Goal: Task Accomplishment & Management: Manage account settings

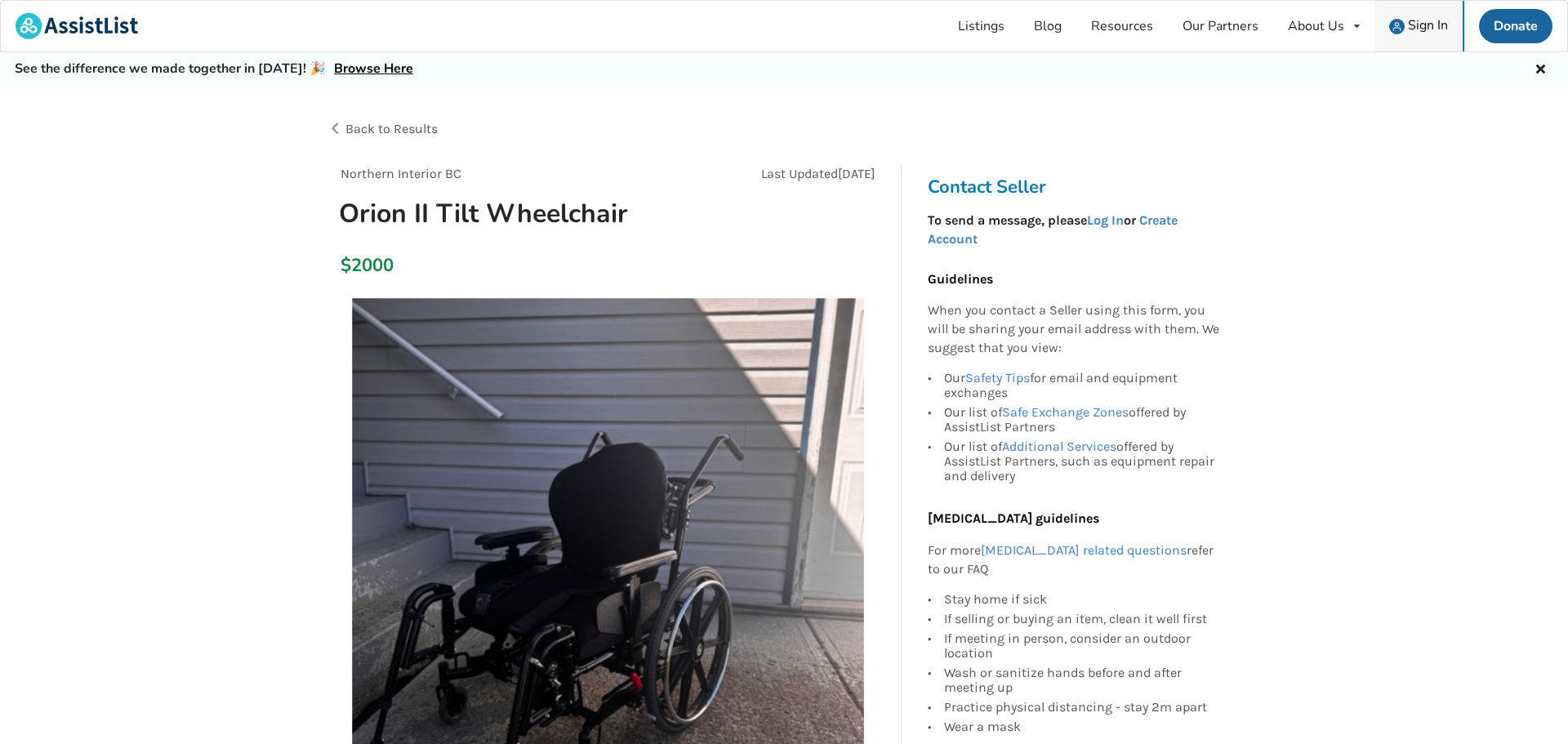
click at [1416, 32] on span "Sign In" at bounding box center [1428, 26] width 40 height 18
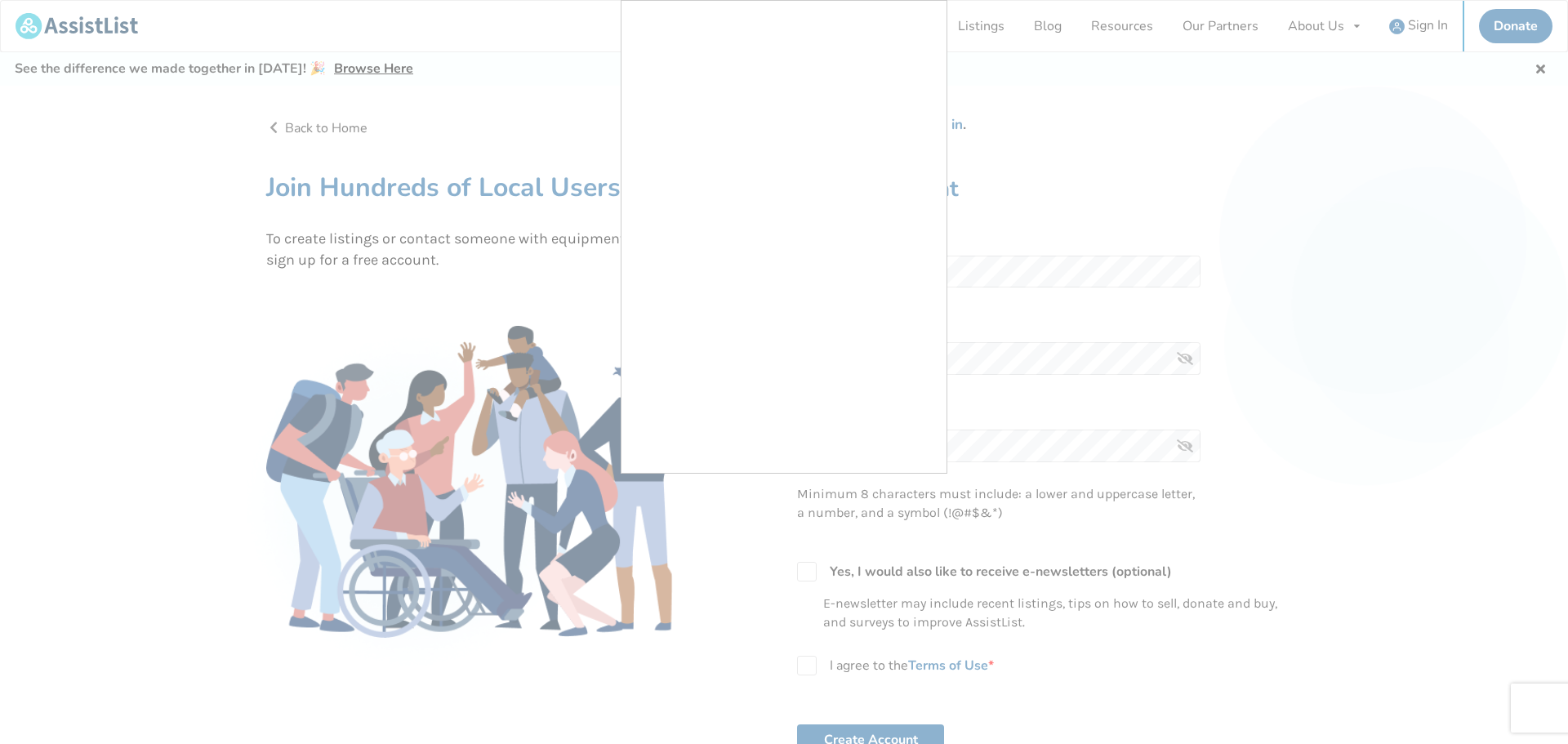
click at [1008, 269] on div at bounding box center [784, 372] width 1568 height 744
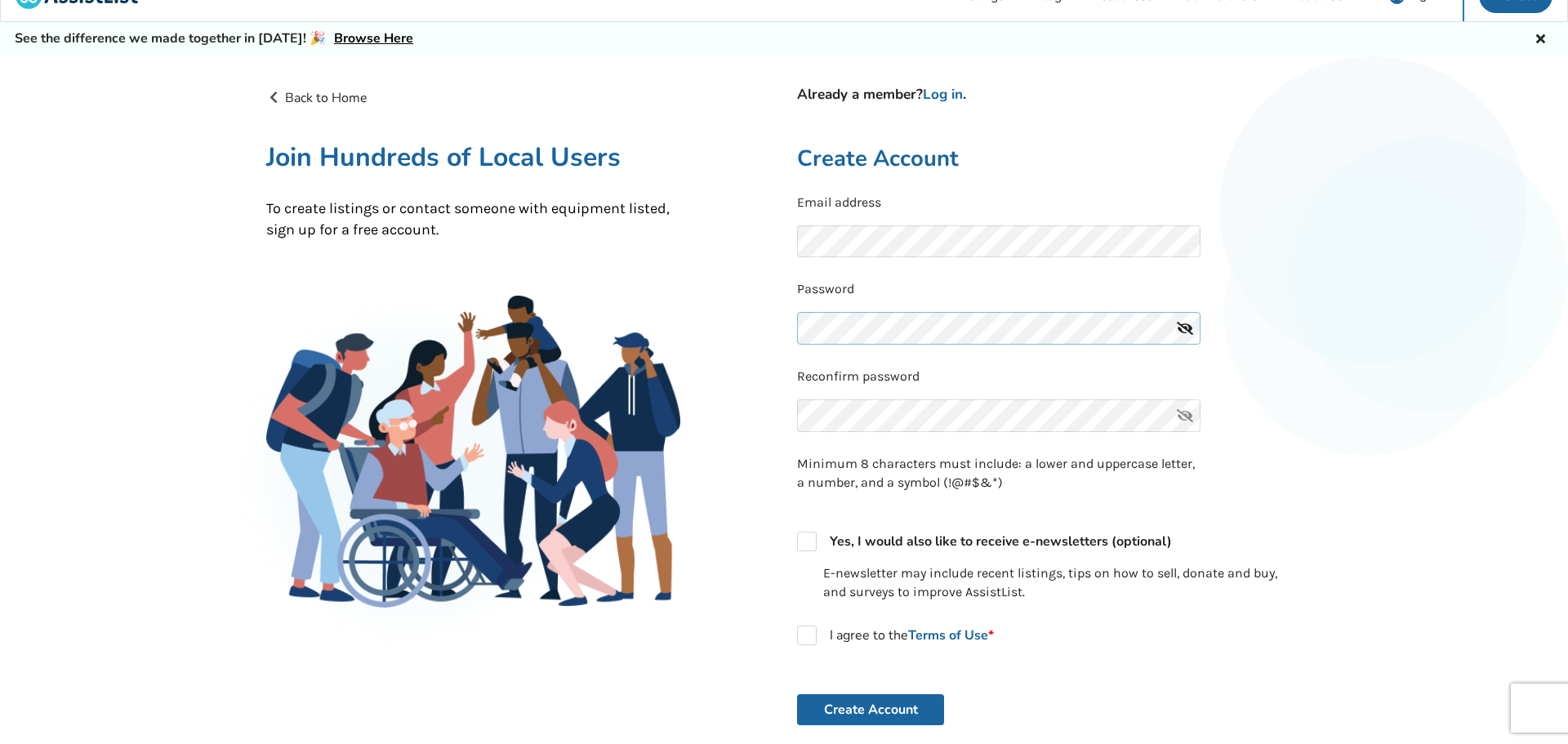
scroll to position [48, 0]
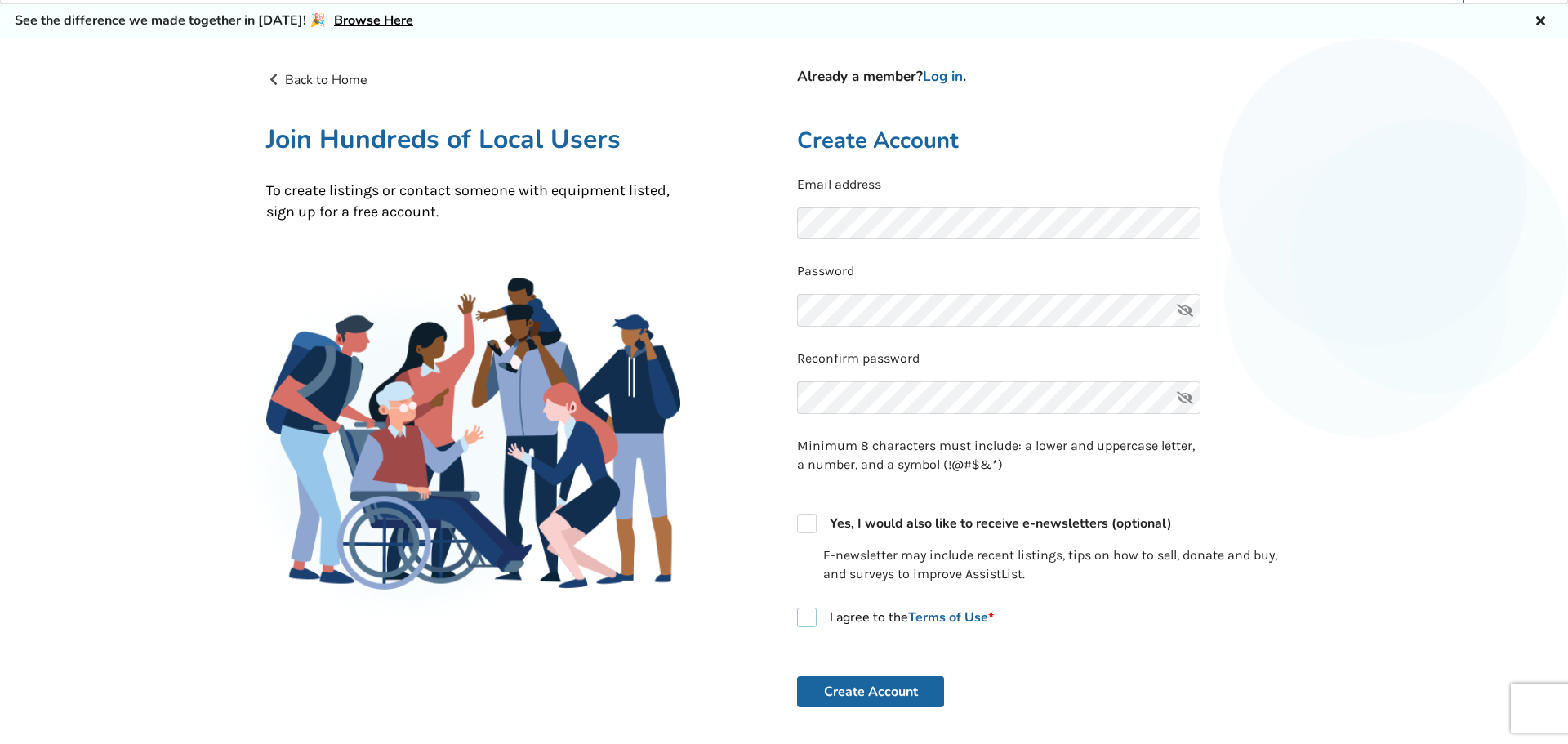
click at [805, 615] on label "I agree to the Terms of Use *" at bounding box center [895, 617] width 196 height 20
checkbox input "true"
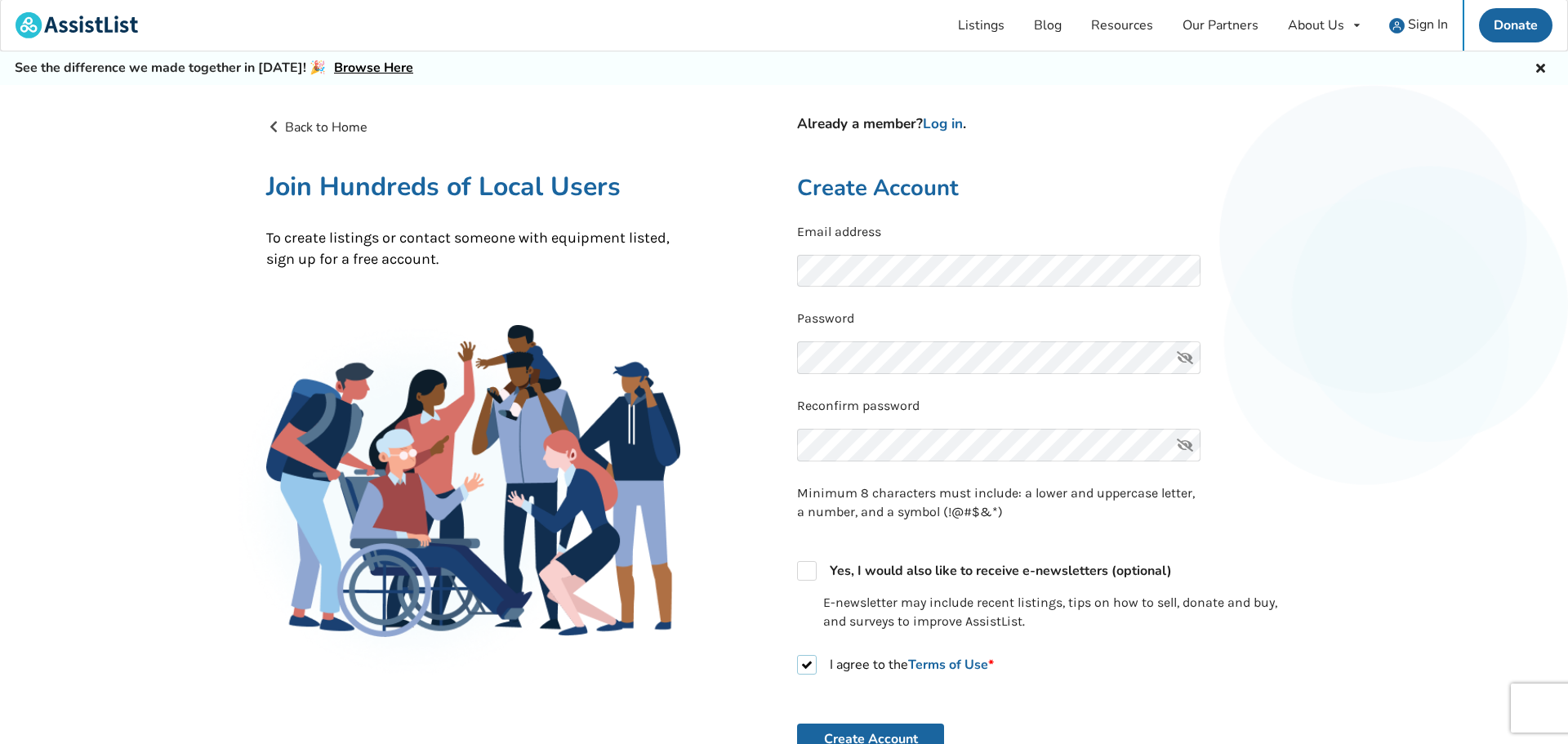
scroll to position [0, 0]
click at [950, 124] on link "Log in" at bounding box center [943, 124] width 40 height 19
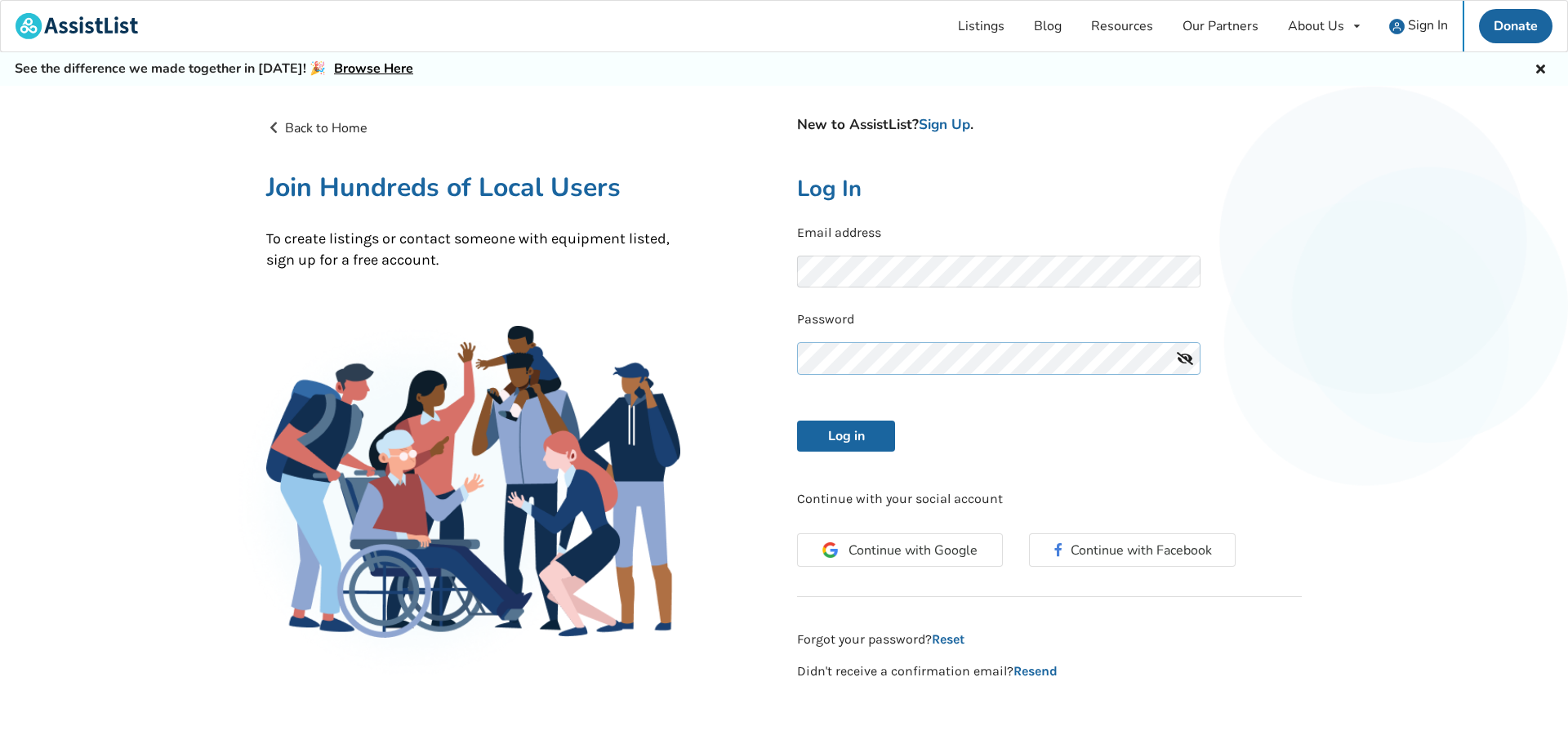
click at [797, 420] on button "Log in" at bounding box center [846, 436] width 98 height 31
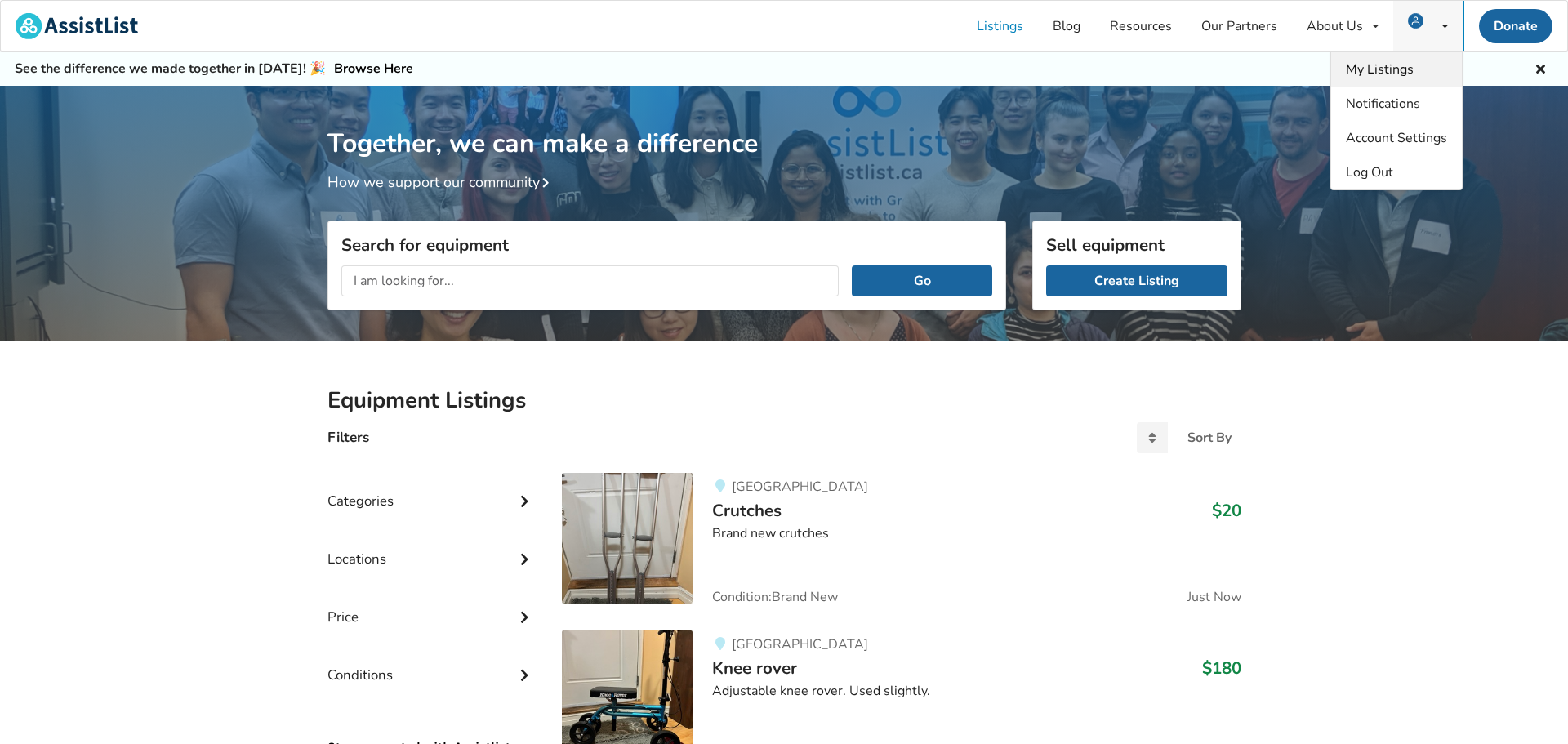
click at [1399, 75] on span "My Listings" at bounding box center [1379, 70] width 68 height 18
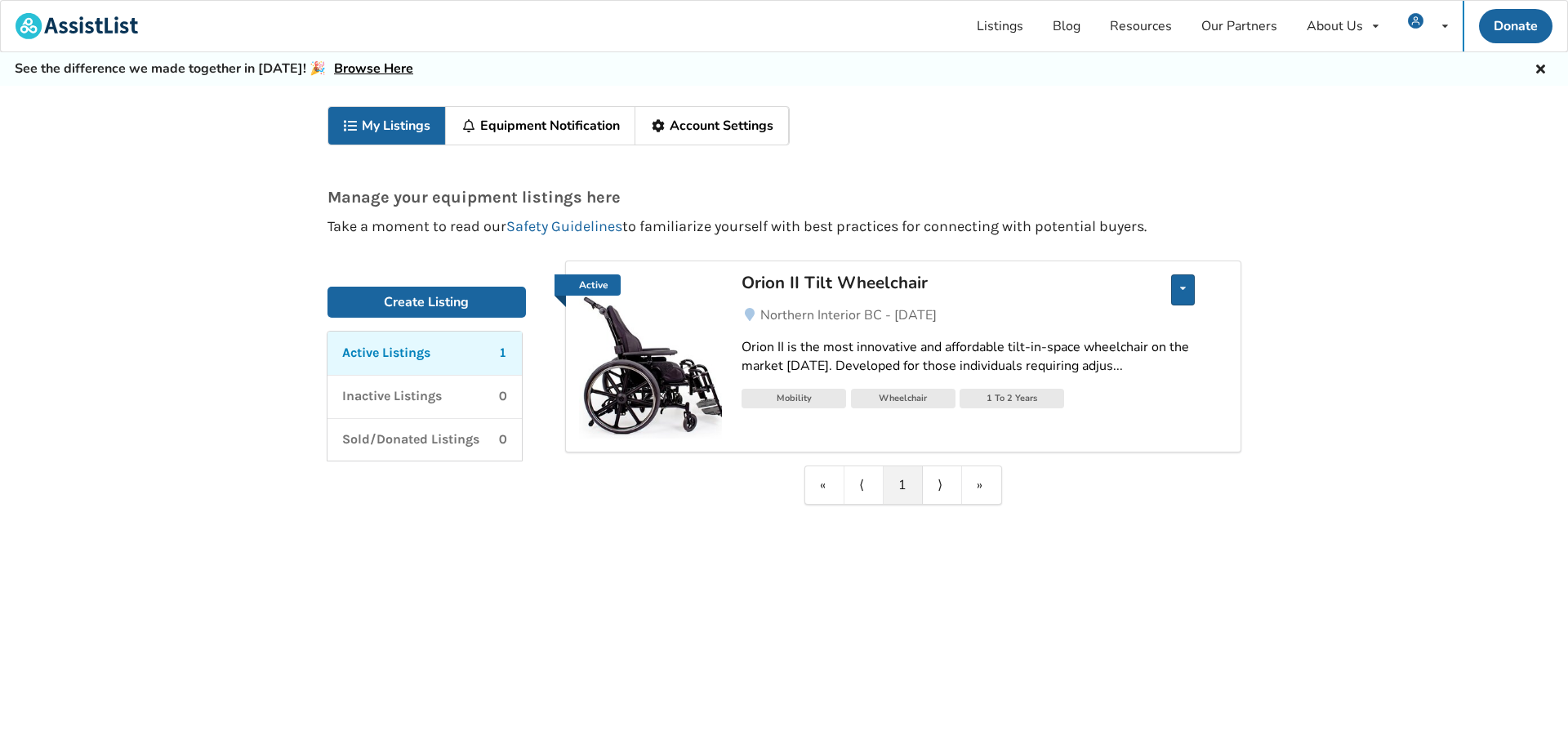
click at [1181, 289] on icon at bounding box center [1183, 289] width 6 height 10
click at [1138, 303] on link "Edit listing" at bounding box center [1089, 300] width 136 height 32
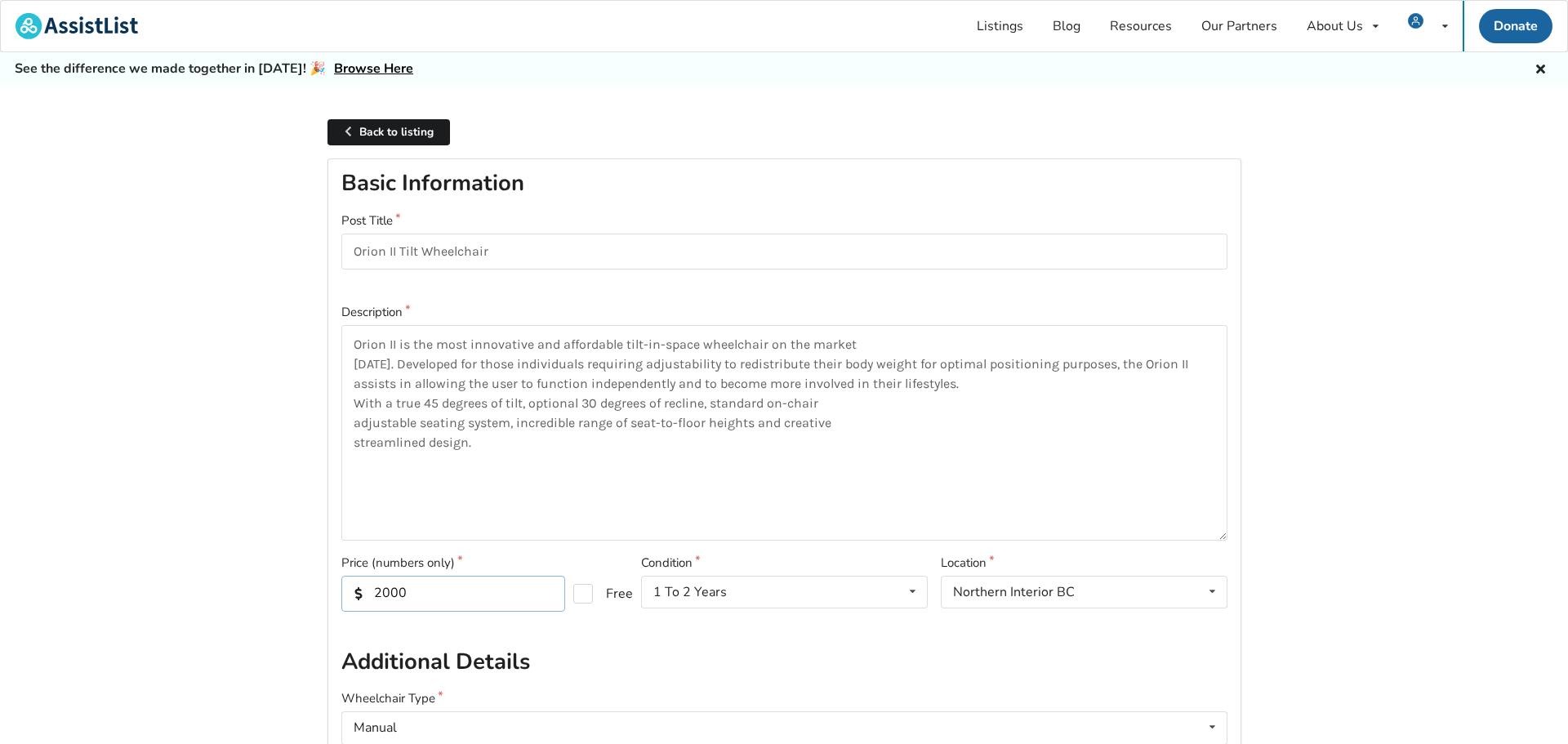
drag, startPoint x: 422, startPoint y: 597, endPoint x: 321, endPoint y: 597, distance: 101.0
type input "1500"
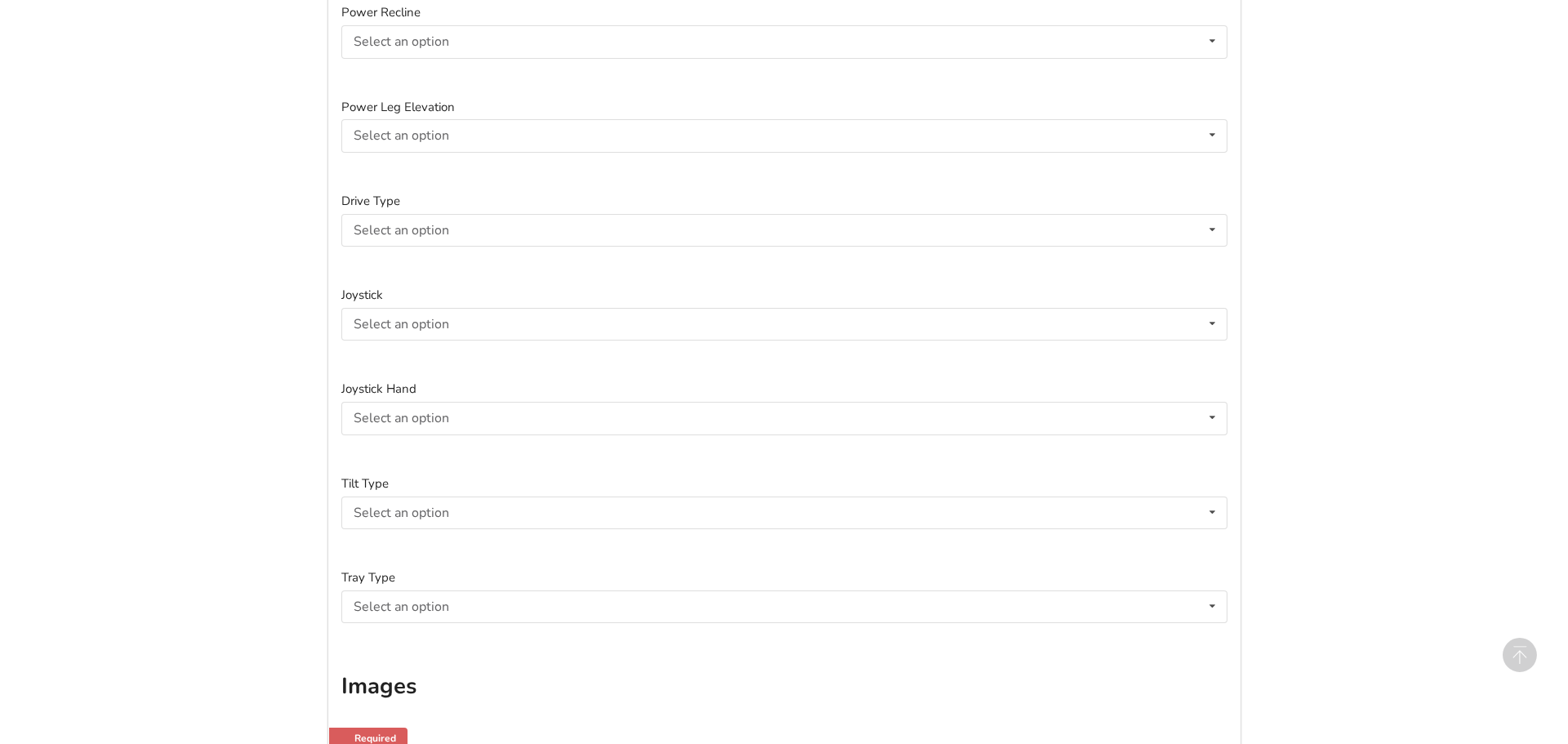
scroll to position [2840, 0]
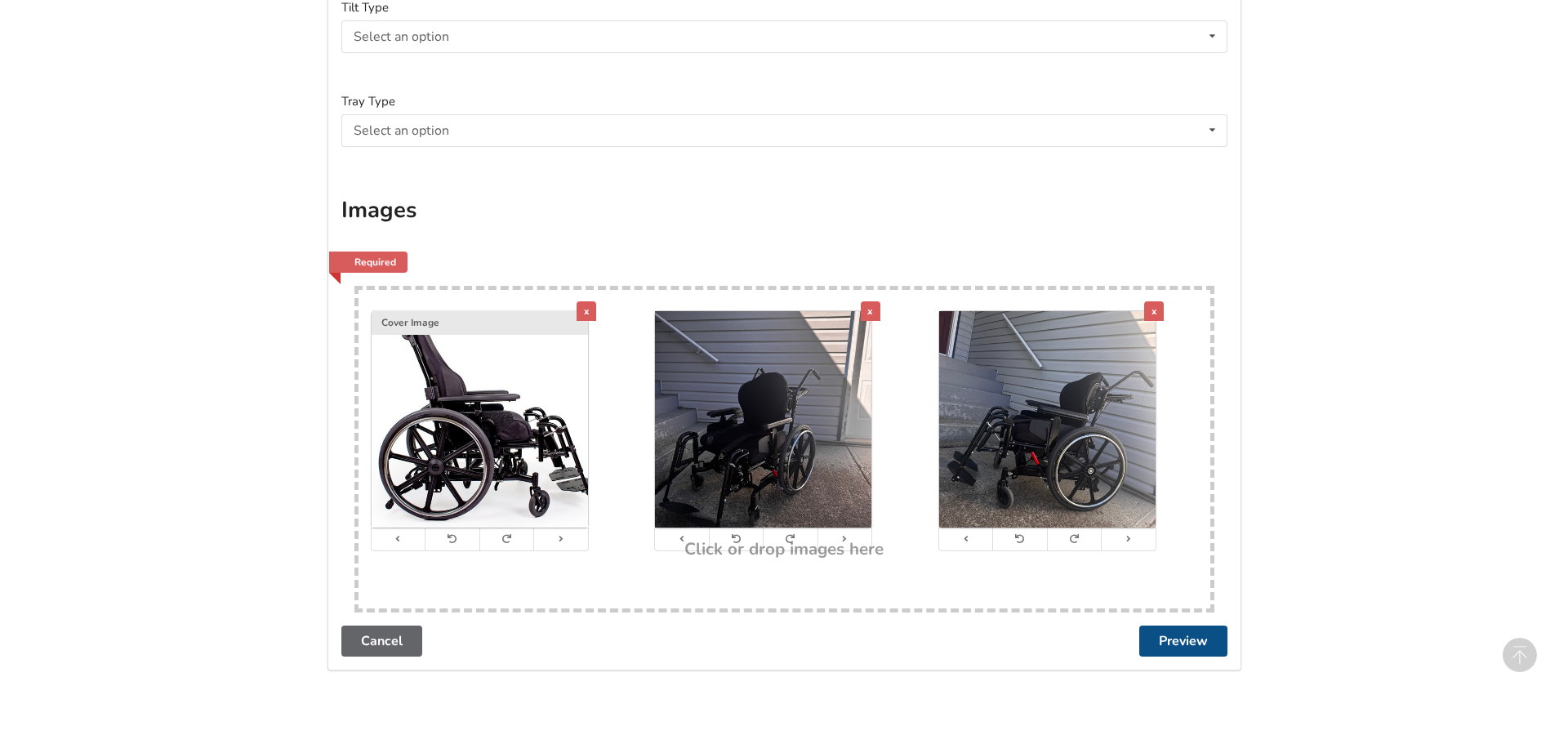
click at [1176, 646] on button "Preview" at bounding box center [1183, 641] width 88 height 31
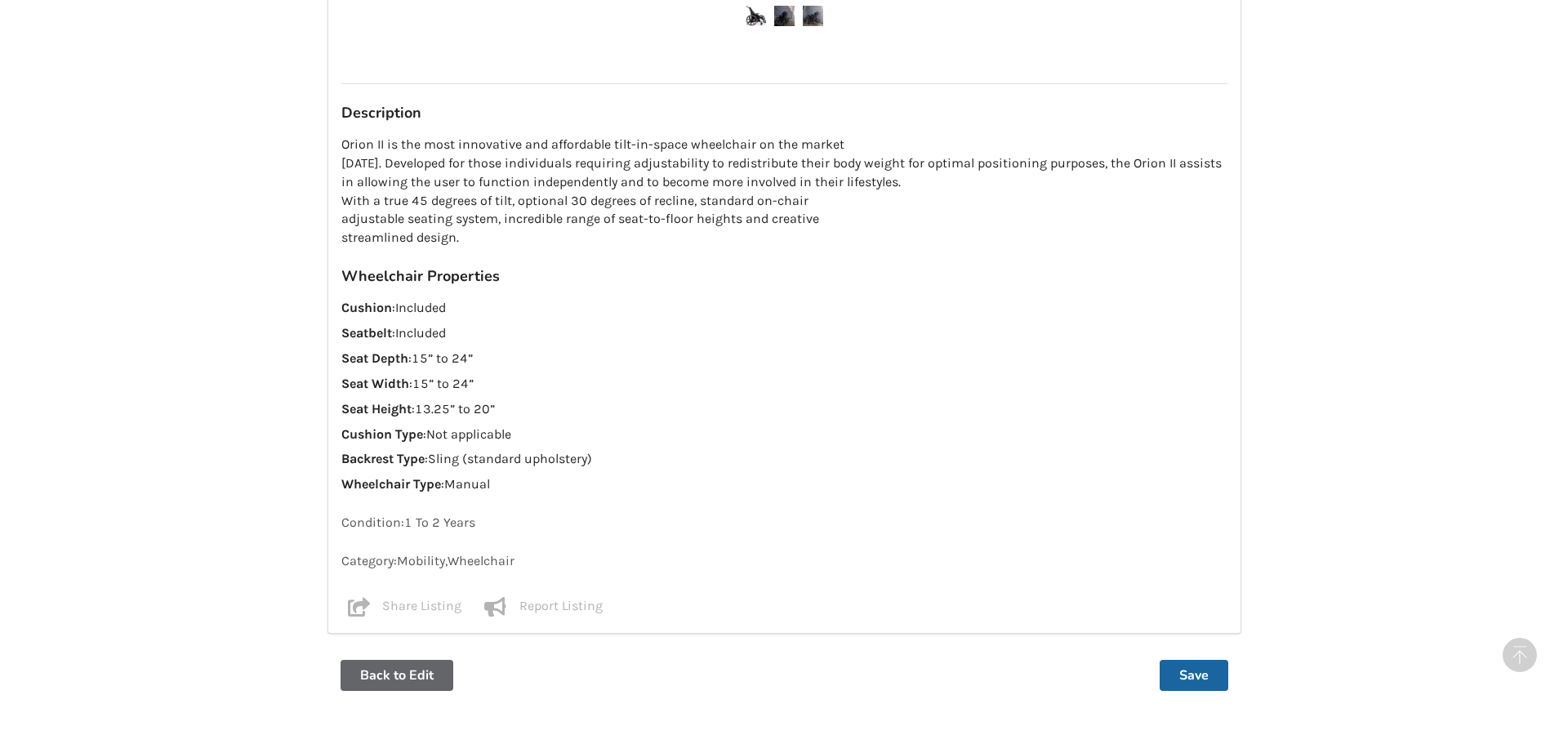
scroll to position [1181, 0]
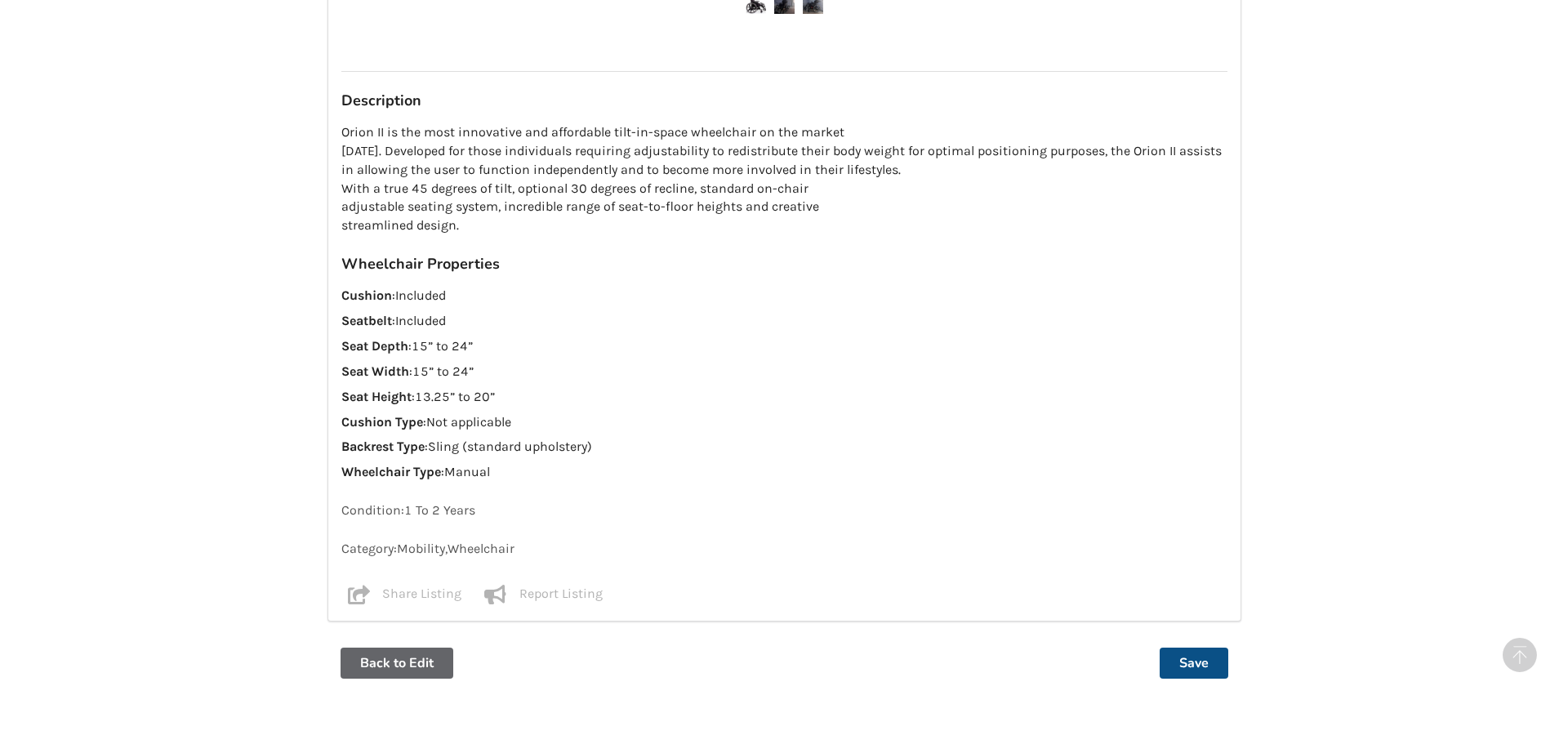
click at [1175, 658] on button "Save" at bounding box center [1194, 664] width 69 height 31
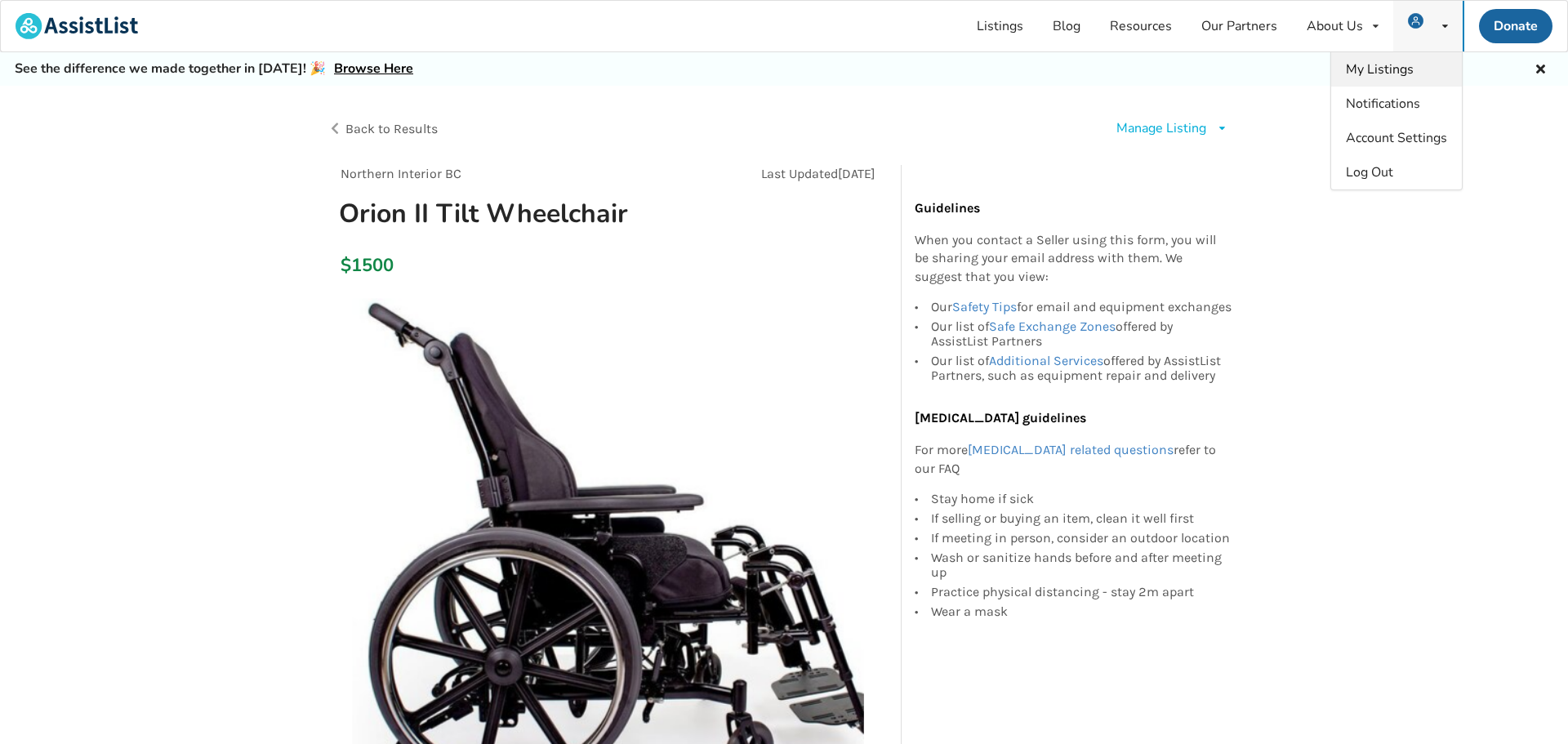
click at [1387, 79] on link "My Listings" at bounding box center [1396, 69] width 131 height 34
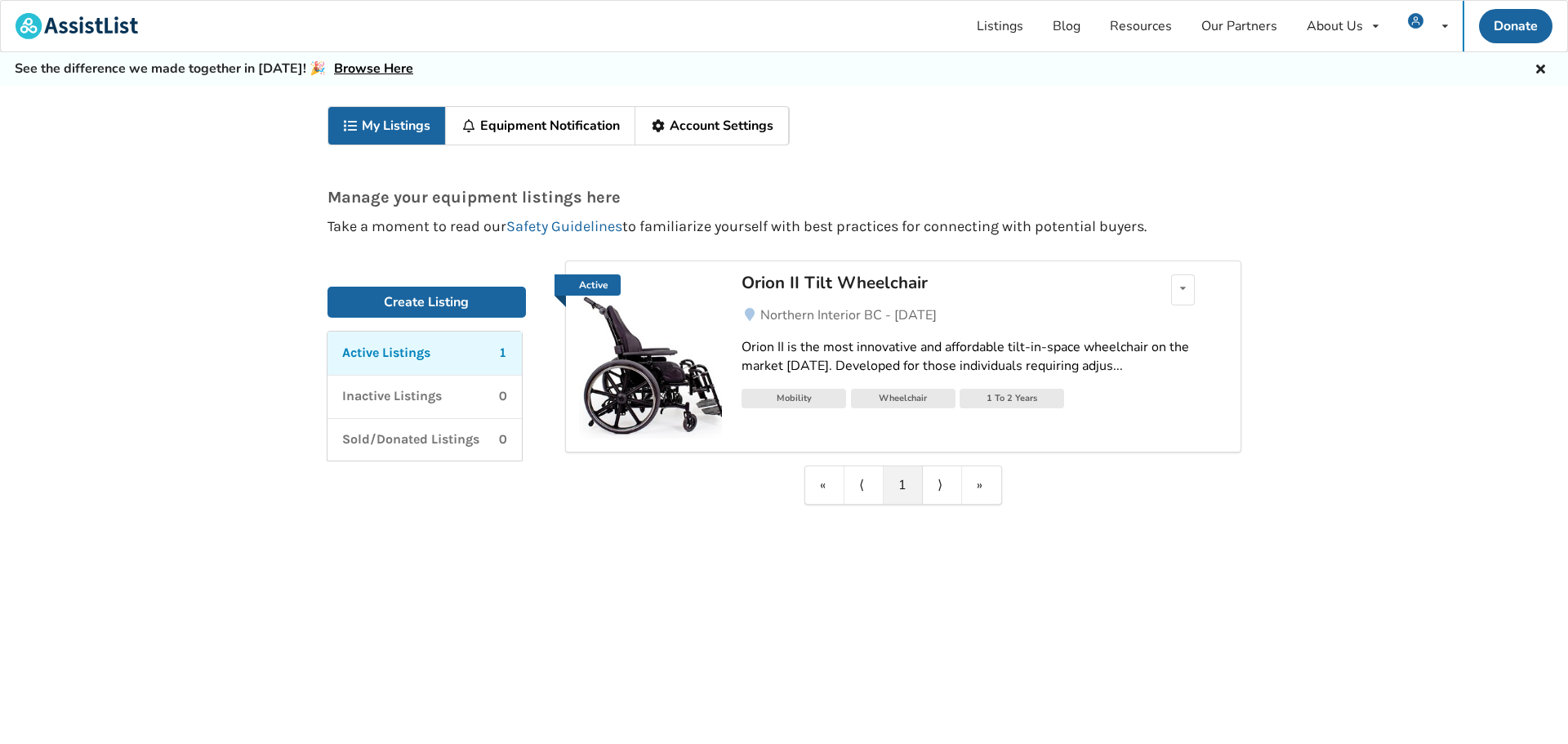
click at [806, 280] on div "Orion II Tilt Wheelchair" at bounding box center [932, 283] width 381 height 22
